Goal: Task Accomplishment & Management: Use online tool/utility

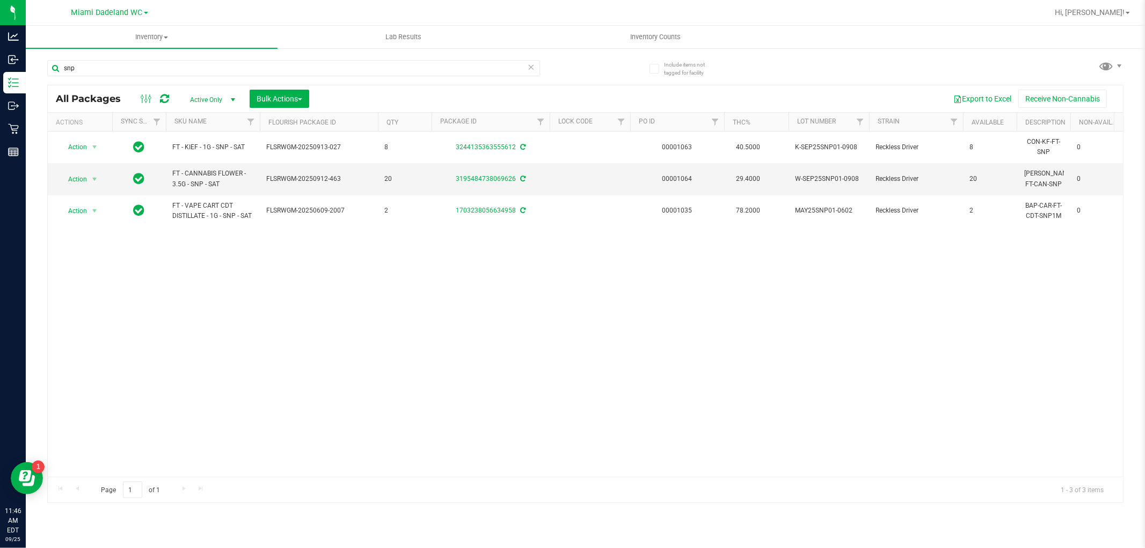
click at [534, 63] on icon at bounding box center [532, 66] width 8 height 13
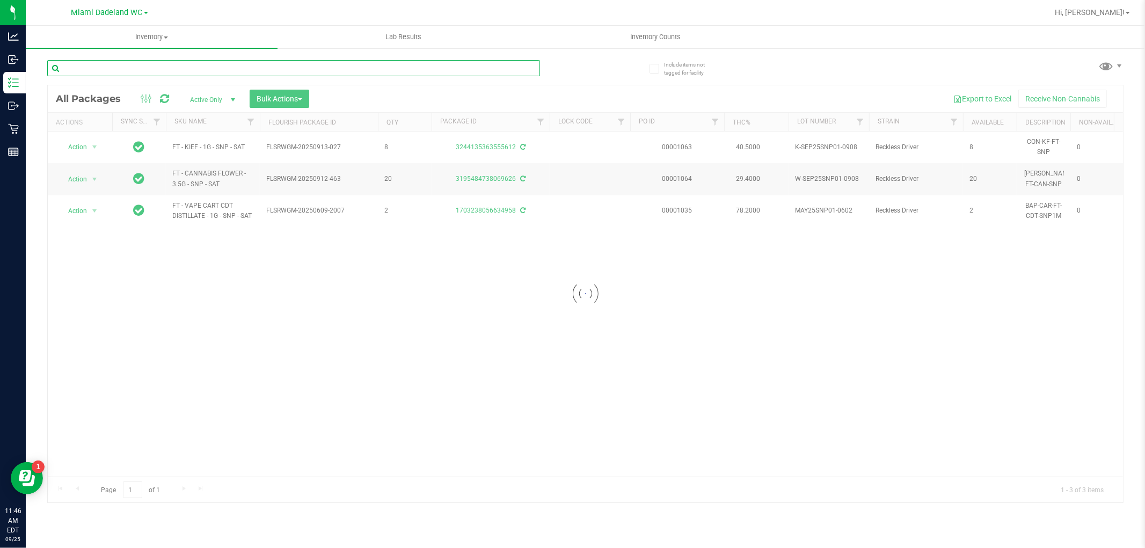
click at [491, 70] on input "text" at bounding box center [293, 68] width 493 height 16
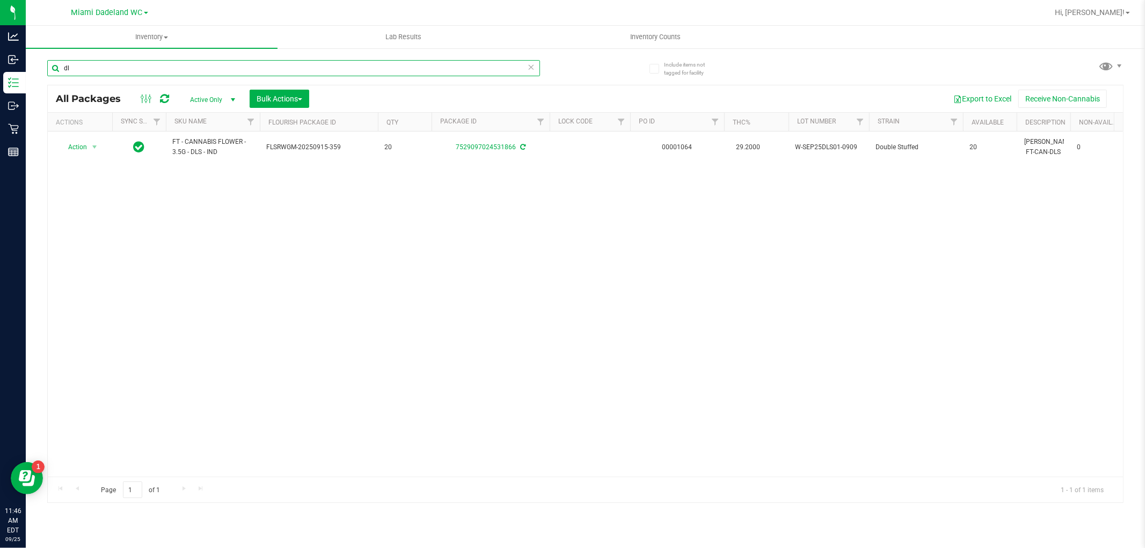
type input "d"
